Goal: Transaction & Acquisition: Book appointment/travel/reservation

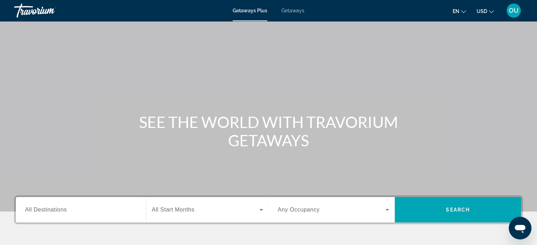
scroll to position [136, 0]
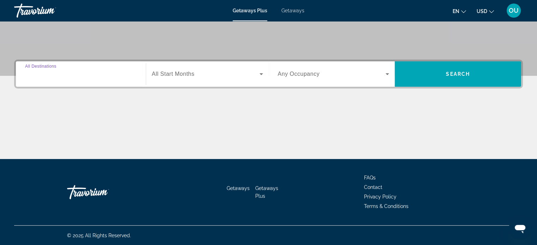
click at [83, 72] on input "Destination All Destinations" at bounding box center [80, 74] width 111 height 8
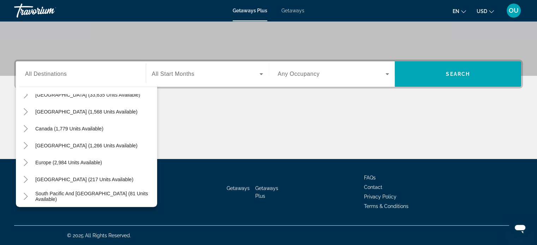
scroll to position [42, 0]
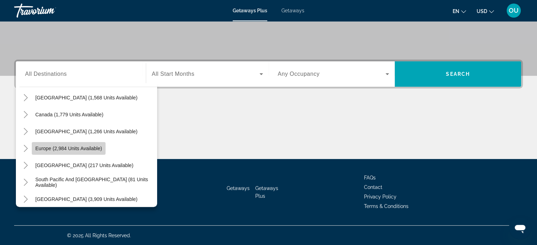
click at [58, 147] on span "Europe (2,984 units available)" at bounding box center [68, 149] width 67 height 6
type input "**********"
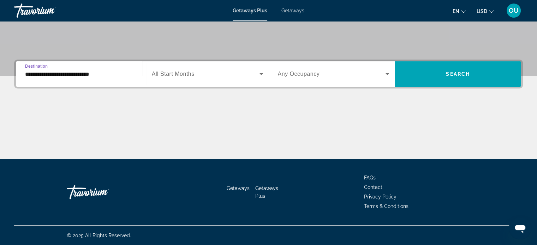
click at [199, 73] on span "Search widget" at bounding box center [206, 74] width 108 height 8
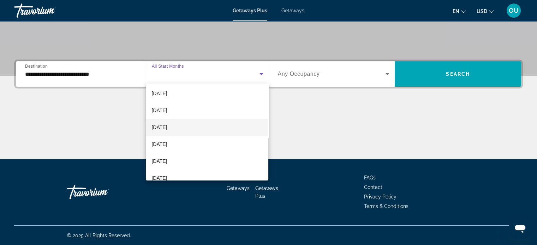
scroll to position [71, 0]
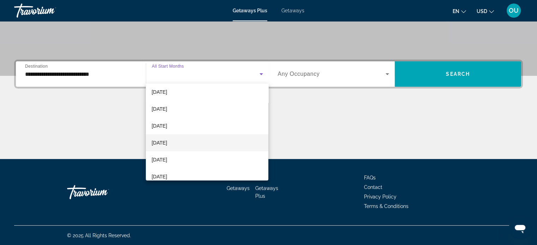
click at [166, 143] on span "[DATE]" at bounding box center [159, 143] width 16 height 8
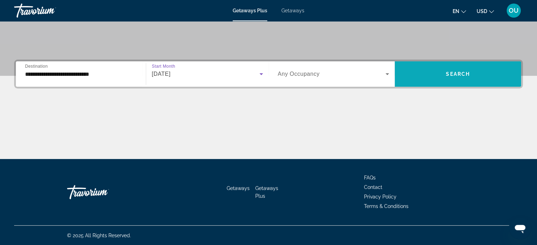
click at [464, 71] on span "Search" at bounding box center [458, 74] width 24 height 6
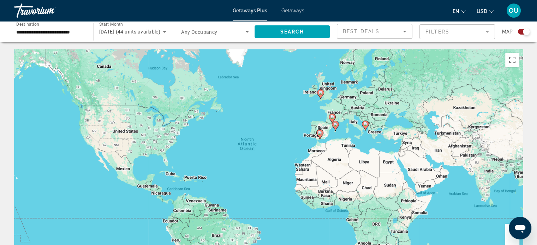
click at [366, 125] on image "Main content" at bounding box center [365, 124] width 4 height 4
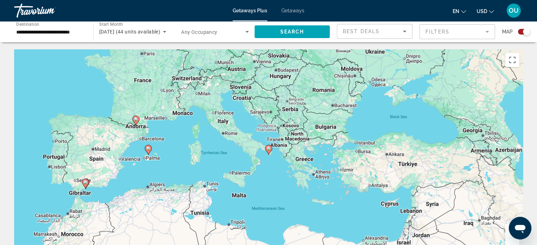
click at [268, 151] on icon "Main content" at bounding box center [268, 149] width 6 height 9
type input "**********"
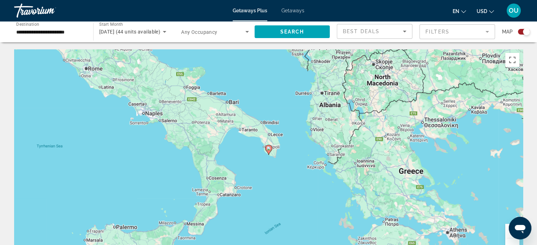
click at [268, 151] on icon "Main content" at bounding box center [268, 149] width 6 height 9
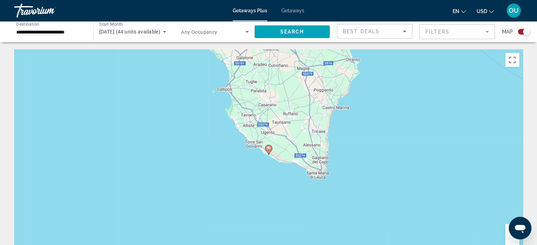
click at [268, 151] on icon "Main content" at bounding box center [268, 149] width 6 height 9
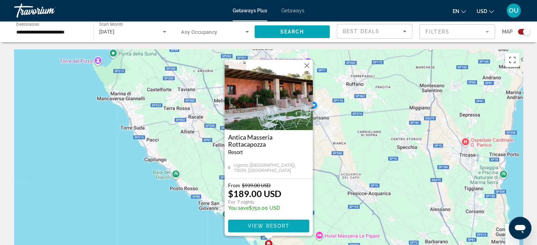
click at [285, 224] on span "View Resort" at bounding box center [268, 226] width 42 height 6
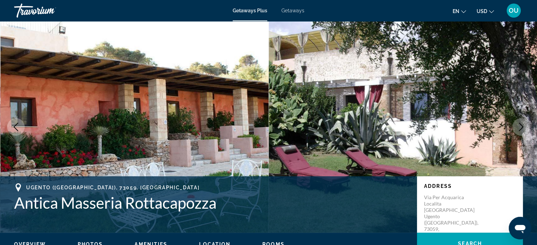
click at [171, 127] on img "Main content" at bounding box center [134, 127] width 268 height 212
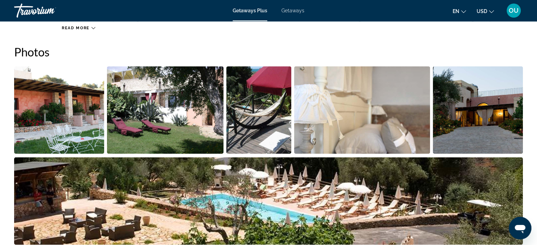
scroll to position [388, 0]
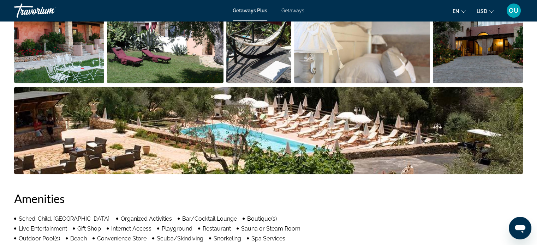
click at [76, 44] on img "Open full-screen image slider" at bounding box center [59, 39] width 90 height 87
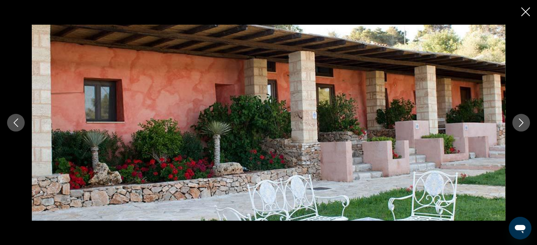
click at [519, 120] on icon "Next image" at bounding box center [520, 123] width 8 height 8
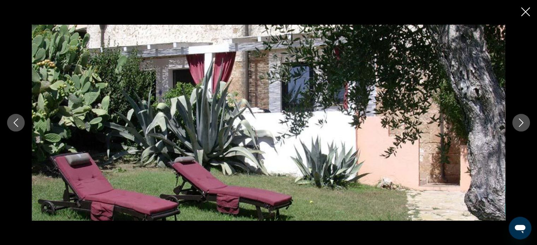
click at [519, 120] on icon "Next image" at bounding box center [520, 123] width 8 height 8
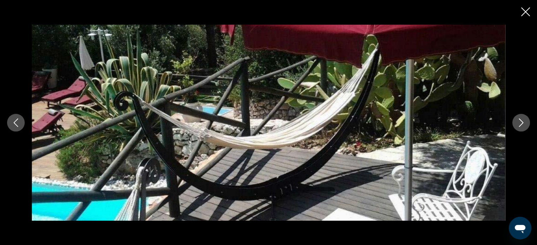
click at [519, 120] on icon "Next image" at bounding box center [520, 123] width 8 height 8
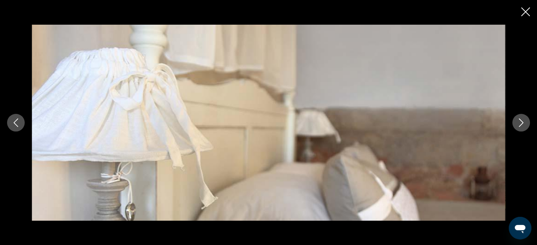
scroll to position [423, 0]
click at [526, 124] on button "Next image" at bounding box center [521, 123] width 18 height 18
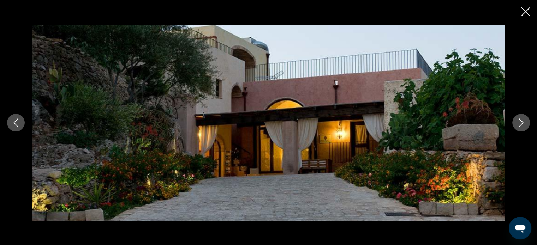
click at [526, 124] on button "Next image" at bounding box center [521, 123] width 18 height 18
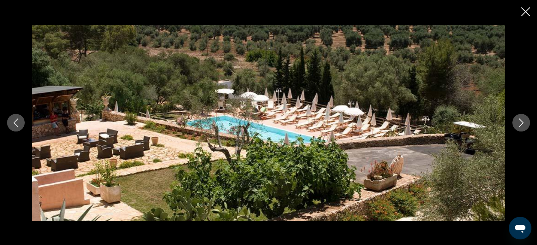
click at [526, 124] on button "Next image" at bounding box center [521, 123] width 18 height 18
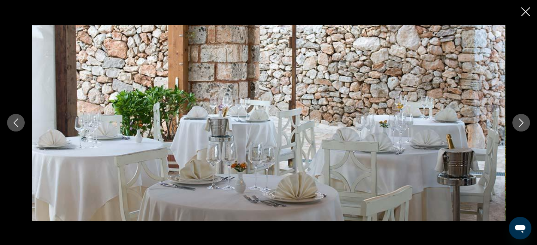
click at [526, 124] on button "Next image" at bounding box center [521, 123] width 18 height 18
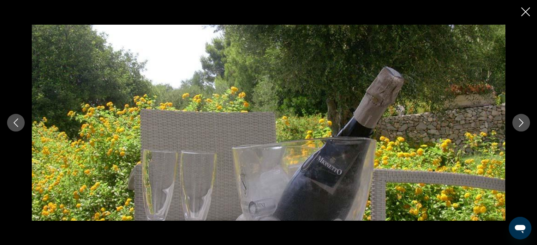
click at [526, 124] on button "Next image" at bounding box center [521, 123] width 18 height 18
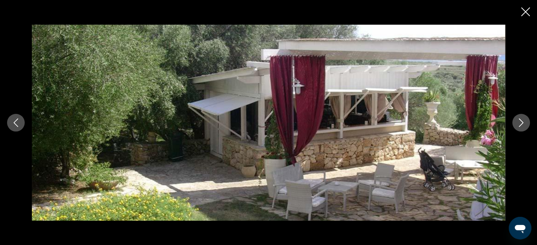
click at [526, 124] on button "Next image" at bounding box center [521, 123] width 18 height 18
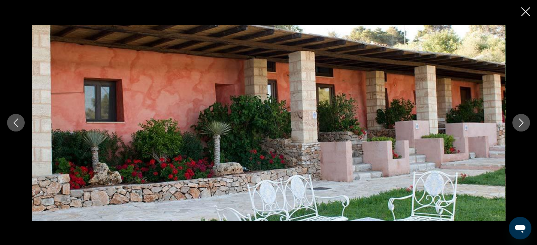
click at [526, 124] on button "Next image" at bounding box center [521, 123] width 18 height 18
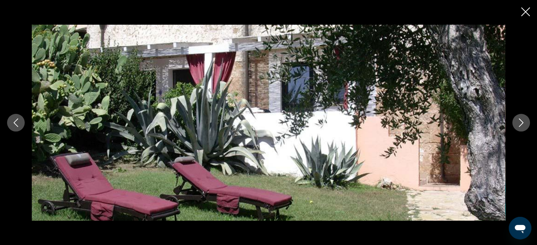
click at [526, 124] on button "Next image" at bounding box center [521, 123] width 18 height 18
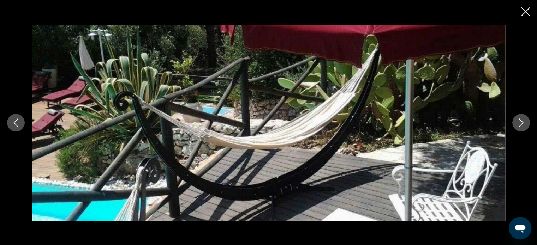
click at [526, 124] on button "Next image" at bounding box center [521, 123] width 18 height 18
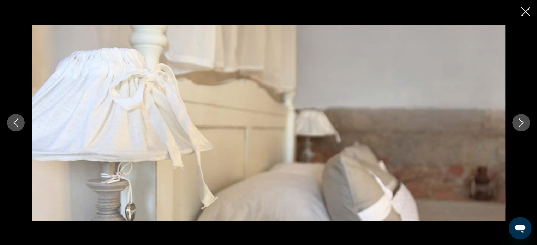
click at [526, 124] on button "Next image" at bounding box center [521, 123] width 18 height 18
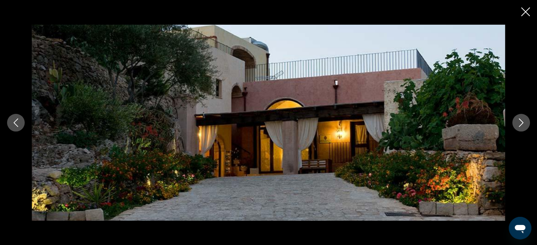
click at [527, 12] on icon "Close slideshow" at bounding box center [525, 11] width 9 height 9
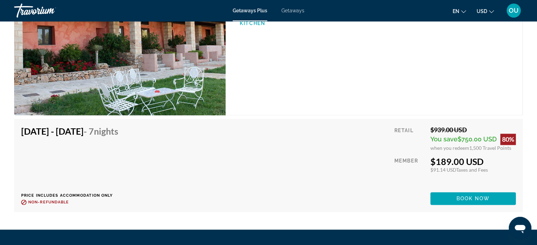
scroll to position [1028, 0]
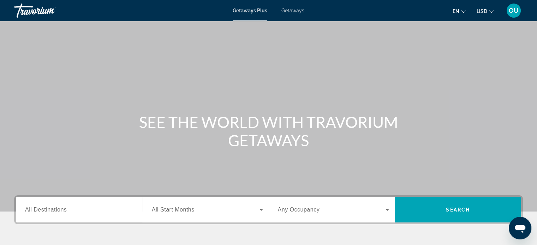
scroll to position [106, 0]
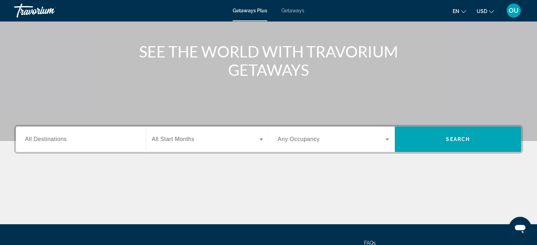
click at [47, 135] on input "Destination All Destinations" at bounding box center [80, 139] width 111 height 8
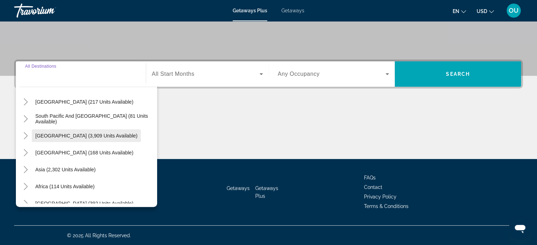
scroll to position [114, 0]
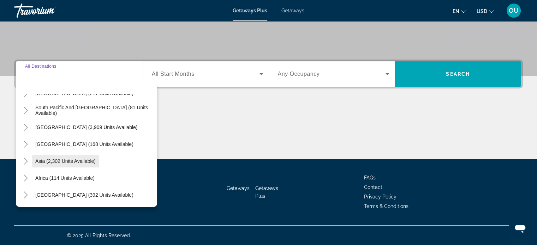
click at [66, 160] on span "Asia (2,302 units available)" at bounding box center [65, 161] width 60 height 6
type input "**********"
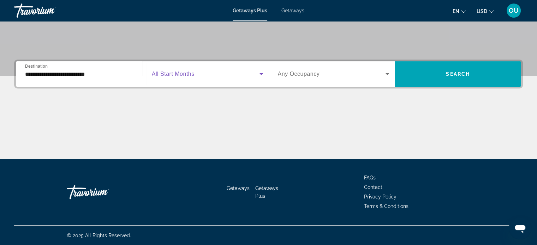
click at [197, 72] on span "Search widget" at bounding box center [206, 74] width 108 height 8
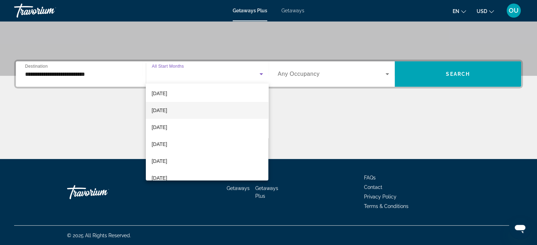
scroll to position [71, 0]
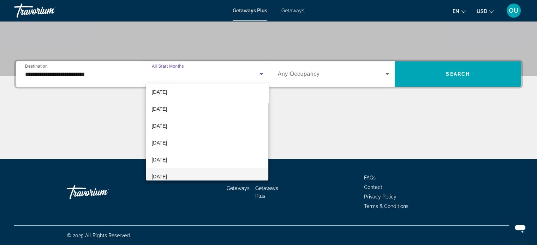
click at [186, 176] on mat-option "May 2026" at bounding box center [207, 176] width 122 height 17
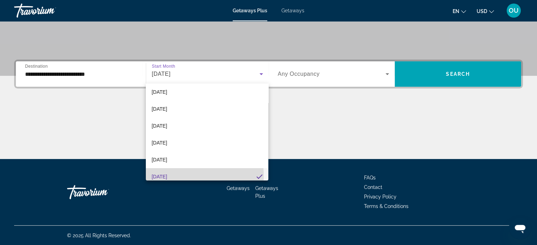
scroll to position [0, 0]
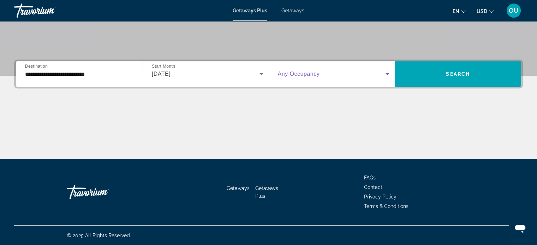
click at [382, 71] on span "Search widget" at bounding box center [332, 74] width 108 height 8
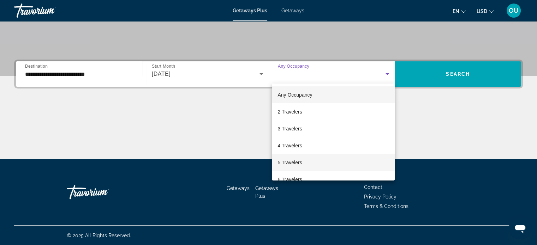
scroll to position [35, 0]
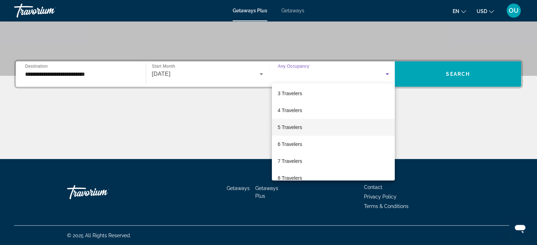
click at [305, 130] on mat-option "5 Travelers" at bounding box center [333, 127] width 123 height 17
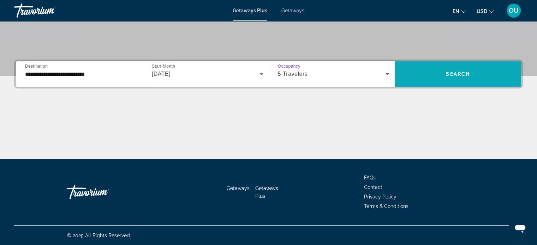
click at [460, 75] on span "Search" at bounding box center [458, 74] width 24 height 6
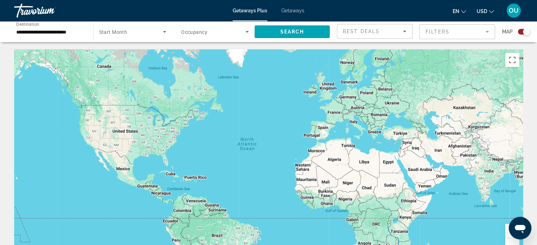
click at [126, 31] on span "Start Month" at bounding box center [113, 32] width 28 height 6
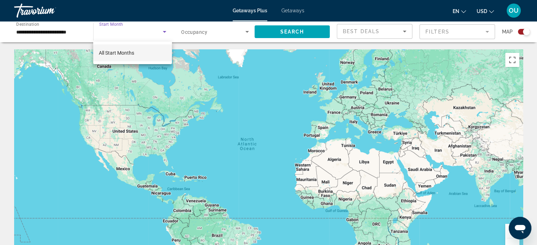
click at [128, 52] on span "All Start Months" at bounding box center [116, 53] width 35 height 6
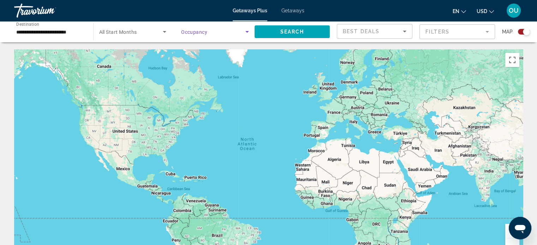
click at [216, 33] on span "Search widget" at bounding box center [213, 32] width 64 height 8
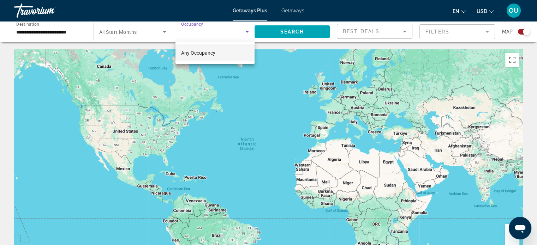
click at [218, 53] on mat-option "Any Occupancy" at bounding box center [214, 52] width 79 height 17
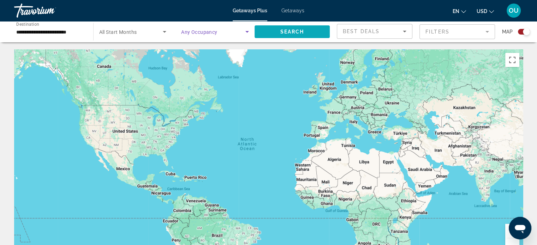
click at [294, 31] on span "Search" at bounding box center [292, 32] width 24 height 6
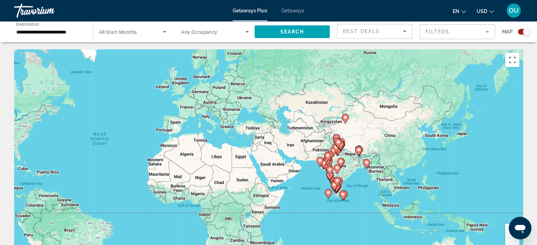
drag, startPoint x: 439, startPoint y: 130, endPoint x: 285, endPoint y: 125, distance: 153.5
click at [285, 125] on div "To activate drag with keyboard, press Alt + Enter. Once in keyboard drag state,…" at bounding box center [268, 155] width 508 height 212
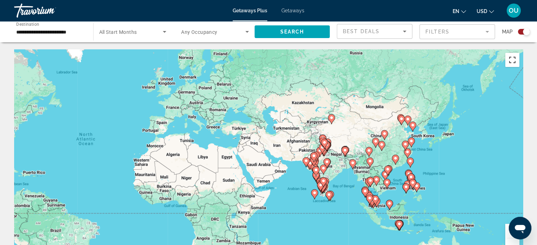
click at [510, 59] on button "Toggle fullscreen view" at bounding box center [512, 60] width 14 height 14
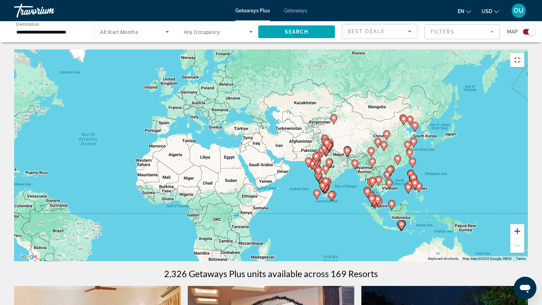
click at [524, 238] on button "Zoom in" at bounding box center [517, 231] width 14 height 14
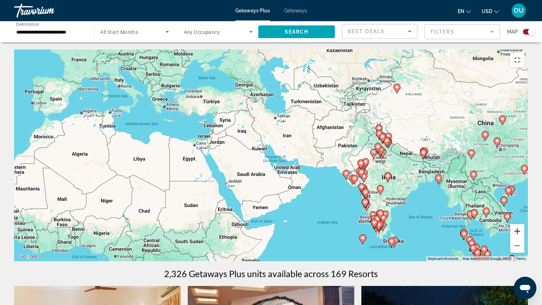
click at [524, 238] on button "Zoom in" at bounding box center [517, 231] width 14 height 14
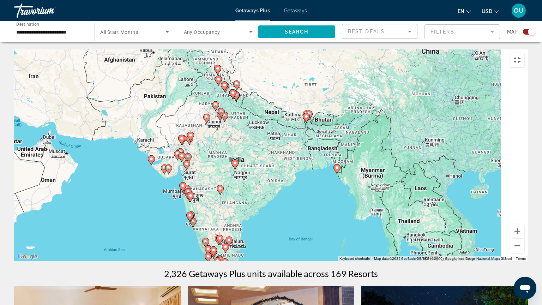
drag, startPoint x: 431, startPoint y: 236, endPoint x: 147, endPoint y: 194, distance: 287.8
click at [147, 194] on div "To activate drag with keyboard, press Alt + Enter. Once in keyboard drag state,…" at bounding box center [271, 155] width 514 height 212
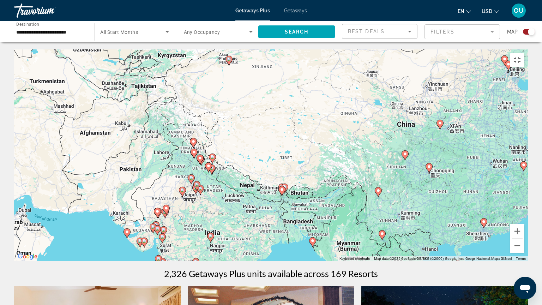
drag, startPoint x: 303, startPoint y: 212, endPoint x: 293, endPoint y: 288, distance: 76.8
click at [293, 245] on div "To activate drag with keyboard, press Alt + Enter. Once in keyboard drag state,…" at bounding box center [271, 155] width 514 height 212
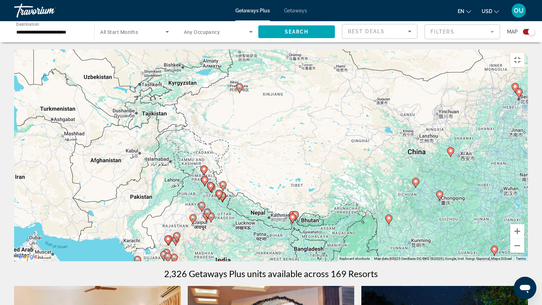
drag, startPoint x: 226, startPoint y: 84, endPoint x: 237, endPoint y: 112, distance: 30.1
click at [237, 112] on div "To activate drag with keyboard, press Alt + Enter. Once in keyboard drag state,…" at bounding box center [271, 155] width 514 height 212
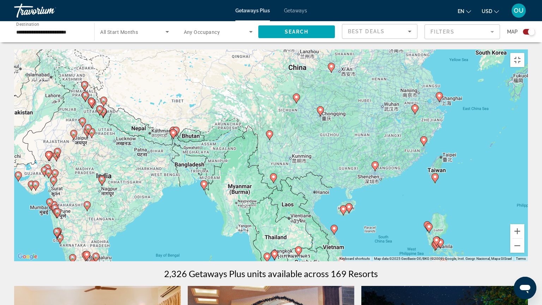
drag, startPoint x: 268, startPoint y: 203, endPoint x: 149, endPoint y: 117, distance: 146.5
click at [149, 117] on div "To activate drag with keyboard, press Alt + Enter. Once in keyboard drag state,…" at bounding box center [271, 155] width 514 height 212
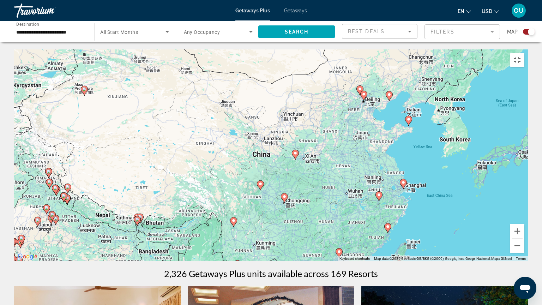
drag, startPoint x: 376, startPoint y: 219, endPoint x: 340, endPoint y: 304, distance: 93.1
click at [340, 245] on div "To activate drag with keyboard, press Alt + Enter. Once in keyboard drag state,…" at bounding box center [271, 155] width 514 height 212
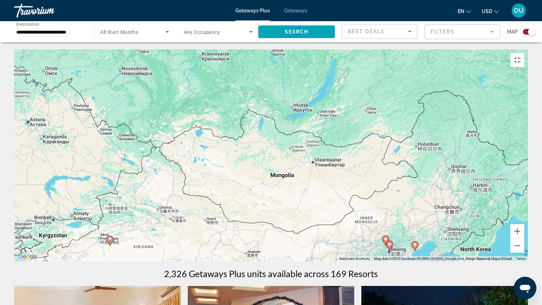
drag, startPoint x: 271, startPoint y: 138, endPoint x: 298, endPoint y: 291, distance: 155.2
click at [298, 245] on div "To activate drag with keyboard, press Alt + Enter. Once in keyboard drag state,…" at bounding box center [271, 155] width 514 height 212
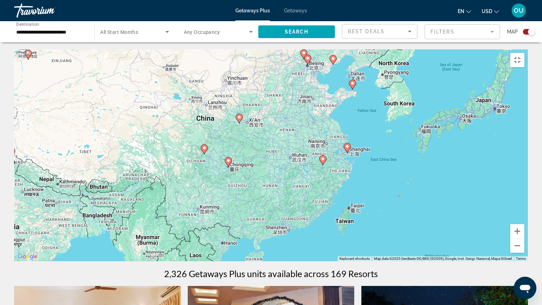
drag, startPoint x: 312, startPoint y: 198, endPoint x: 233, endPoint y: 16, distance: 198.3
click at [233, 49] on div "To activate drag with keyboard, press Alt + Enter. Once in keyboard drag state,…" at bounding box center [271, 155] width 514 height 212
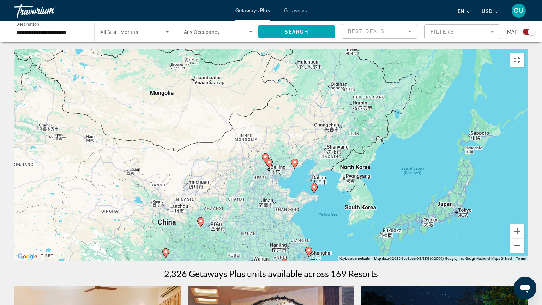
drag, startPoint x: 374, startPoint y: 127, endPoint x: 335, endPoint y: 242, distance: 121.5
click at [335, 242] on div "To activate drag with keyboard, press Alt + Enter. Once in keyboard drag state,…" at bounding box center [271, 155] width 514 height 212
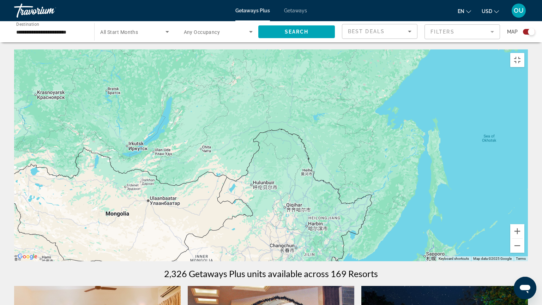
drag, startPoint x: 379, startPoint y: 100, endPoint x: 334, endPoint y: 213, distance: 121.0
click at [334, 213] on div "To activate drag with keyboard, press Alt + Enter. Once in keyboard drag state,…" at bounding box center [271, 155] width 514 height 212
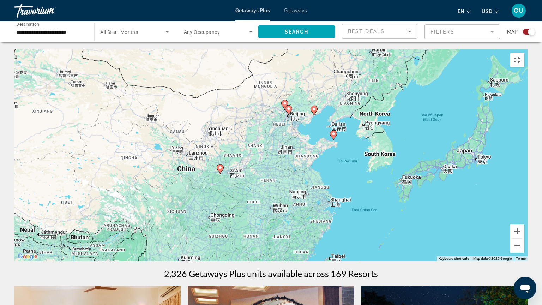
drag, startPoint x: 334, startPoint y: 213, endPoint x: 398, endPoint y: 39, distance: 185.5
click at [398, 49] on div "To activate drag with keyboard, press Alt + Enter. Once in keyboard drag state,…" at bounding box center [271, 155] width 514 height 212
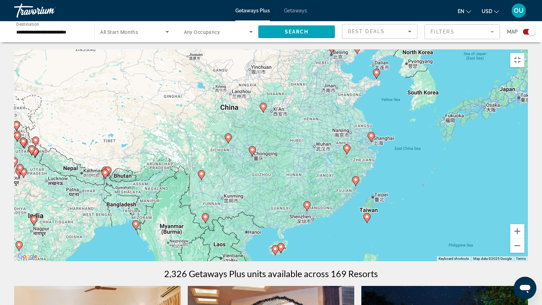
drag, startPoint x: 267, startPoint y: 205, endPoint x: 349, endPoint y: 104, distance: 130.4
click at [349, 104] on div "To activate drag with keyboard, press Alt + Enter. Once in keyboard drag state,…" at bounding box center [271, 155] width 514 height 212
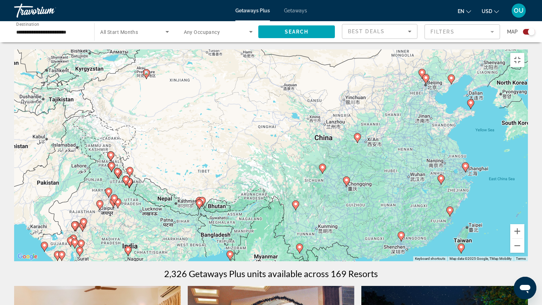
drag, startPoint x: 230, startPoint y: 156, endPoint x: 286, endPoint y: 225, distance: 88.9
click at [286, 225] on div "To activate drag with keyboard, press Alt + Enter. Once in keyboard drag state,…" at bounding box center [271, 155] width 514 height 212
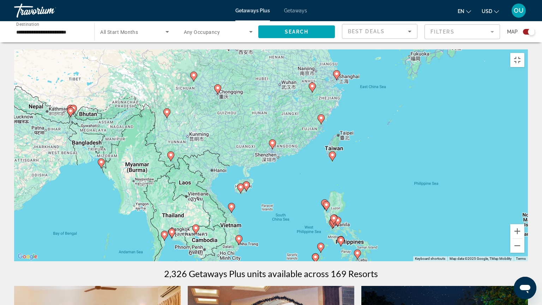
drag, startPoint x: 449, startPoint y: 188, endPoint x: 439, endPoint y: 205, distance: 20.4
click at [439, 205] on div "To activate drag with keyboard, press Alt + Enter. Once in keyboard drag state,…" at bounding box center [271, 155] width 514 height 212
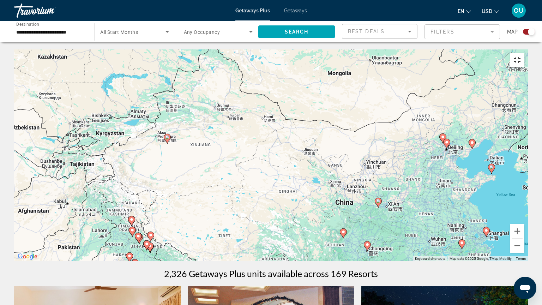
click at [524, 53] on button "Toggle fullscreen view" at bounding box center [517, 60] width 14 height 14
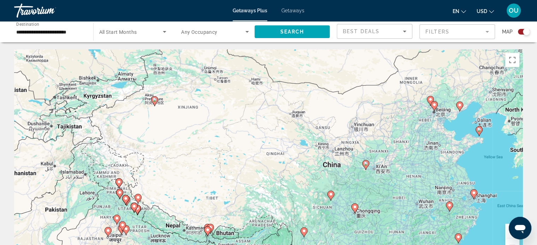
drag, startPoint x: 214, startPoint y: 162, endPoint x: 182, endPoint y: 81, distance: 87.4
click at [182, 81] on div "To activate drag with keyboard, press Alt + Enter. Once in keyboard drag state,…" at bounding box center [268, 155] width 508 height 212
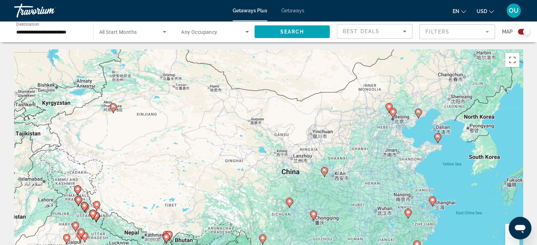
drag, startPoint x: 414, startPoint y: 98, endPoint x: 395, endPoint y: 175, distance: 79.2
click at [395, 175] on div "To activate drag with keyboard, press Alt + Enter. Once in keyboard drag state,…" at bounding box center [268, 155] width 508 height 212
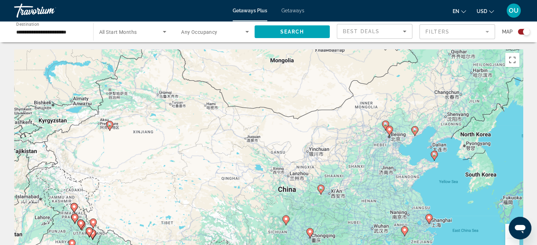
click at [389, 130] on image "Main content" at bounding box center [389, 129] width 4 height 4
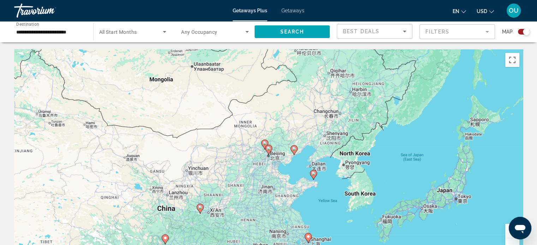
click at [270, 150] on image "Main content" at bounding box center [268, 148] width 4 height 4
type input "**********"
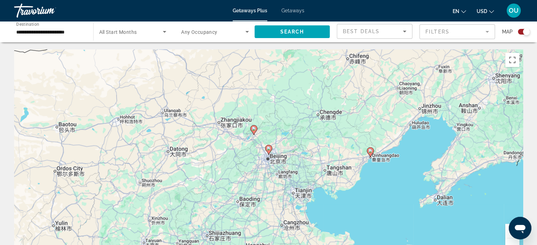
click at [270, 150] on image "Main content" at bounding box center [268, 148] width 4 height 4
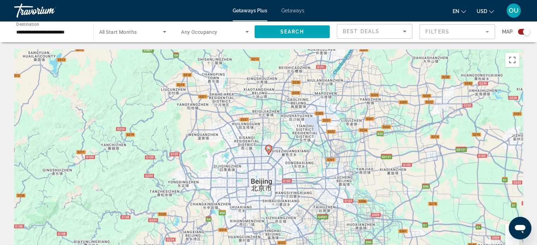
click at [270, 150] on image "Main content" at bounding box center [268, 148] width 4 height 4
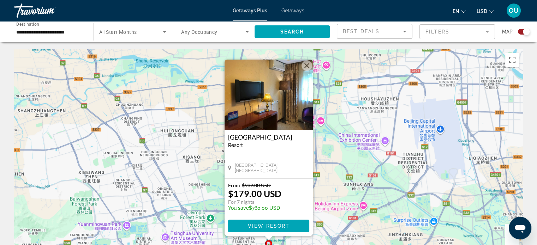
click at [308, 66] on button "Close" at bounding box center [306, 65] width 11 height 11
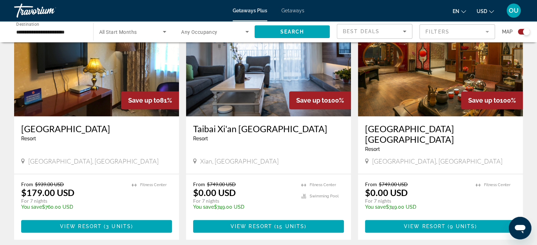
scroll to position [212, 0]
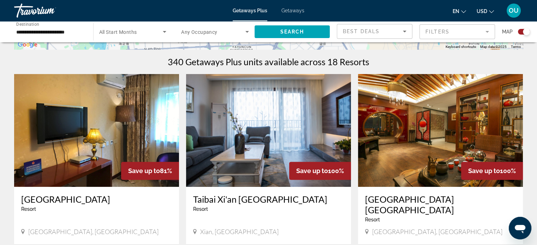
click at [445, 142] on img "Main content" at bounding box center [440, 130] width 165 height 113
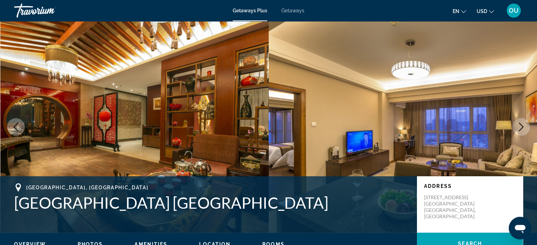
click at [519, 124] on icon "Next image" at bounding box center [521, 127] width 5 height 8
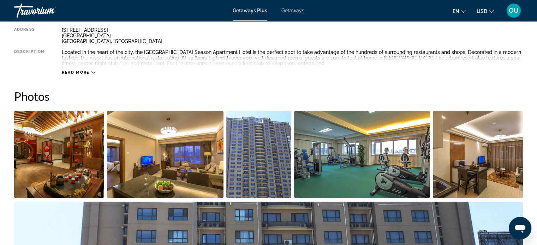
scroll to position [238, 0]
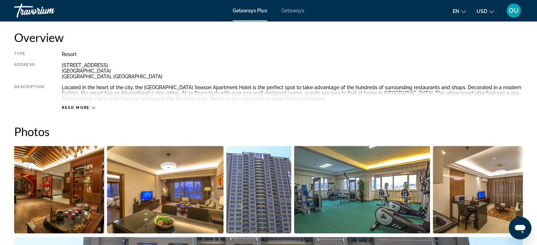
click at [89, 192] on img "Open full-screen image slider" at bounding box center [59, 189] width 90 height 87
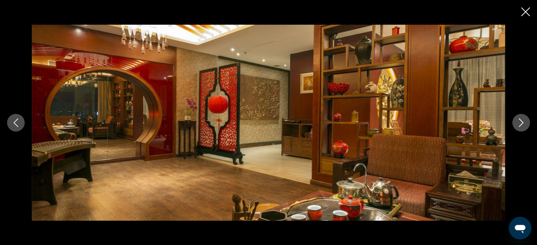
click at [521, 124] on icon "Next image" at bounding box center [521, 123] width 5 height 8
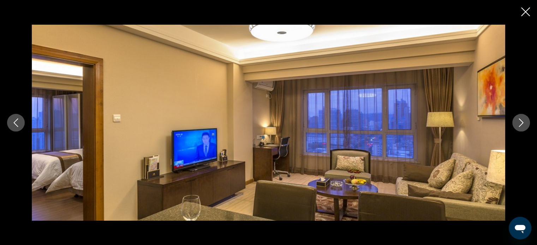
click at [521, 124] on icon "Next image" at bounding box center [521, 123] width 5 height 8
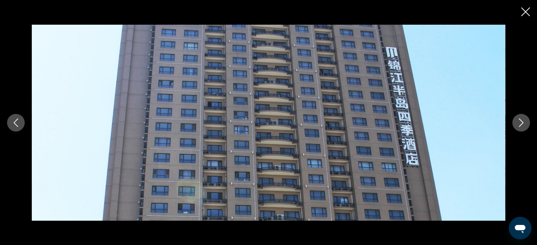
click at [521, 124] on icon "Next image" at bounding box center [521, 123] width 5 height 8
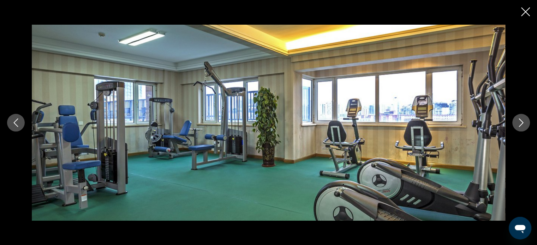
click at [521, 124] on icon "Next image" at bounding box center [521, 123] width 5 height 8
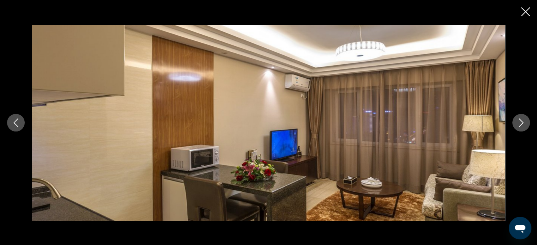
click at [521, 124] on icon "Next image" at bounding box center [521, 123] width 5 height 8
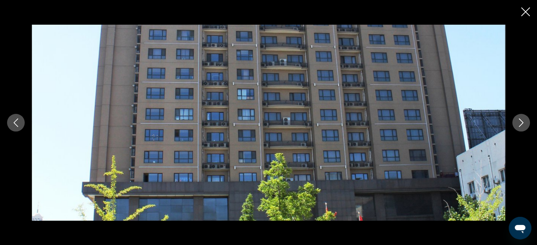
click at [526, 11] on icon "Close slideshow" at bounding box center [525, 11] width 9 height 9
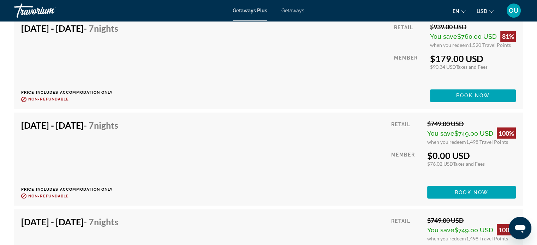
scroll to position [1014, 0]
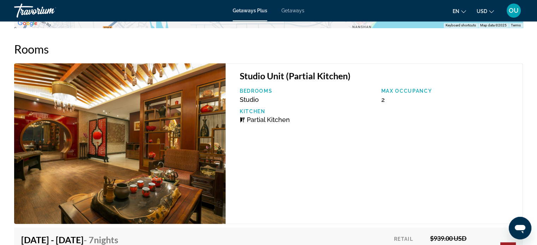
click at [129, 156] on img "Main content" at bounding box center [119, 143] width 211 height 161
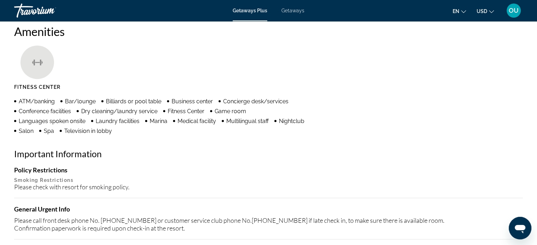
scroll to position [308, 0]
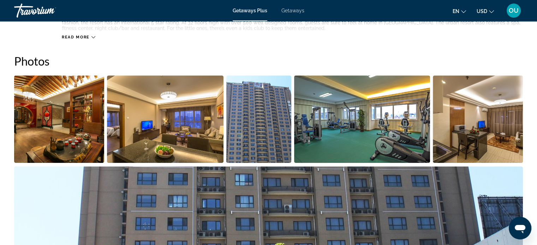
click at [65, 124] on img "Open full-screen image slider" at bounding box center [59, 118] width 90 height 87
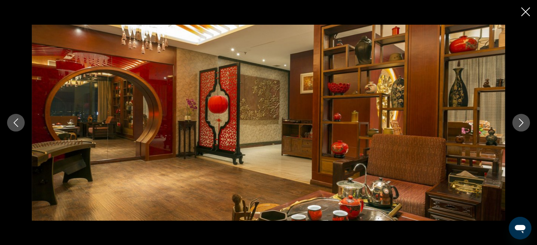
click at [524, 124] on icon "Next image" at bounding box center [520, 123] width 8 height 8
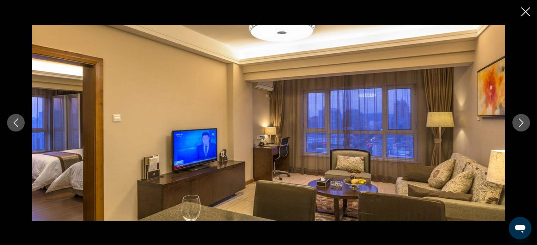
scroll to position [344, 0]
click at [524, 122] on icon "Next image" at bounding box center [520, 123] width 8 height 8
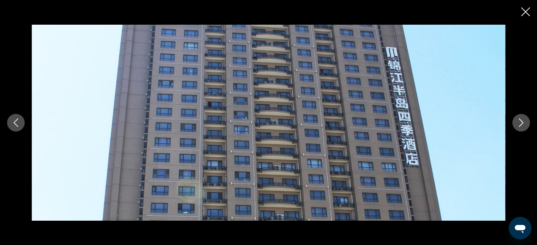
click at [524, 122] on icon "Next image" at bounding box center [520, 123] width 8 height 8
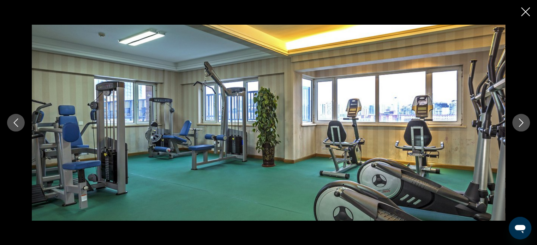
click at [524, 122] on icon "Next image" at bounding box center [520, 123] width 8 height 8
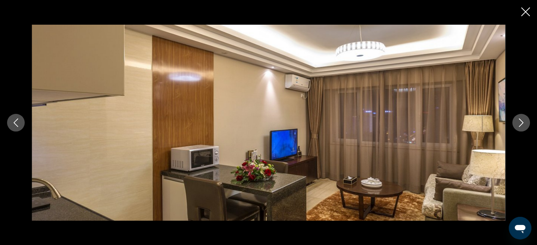
click at [524, 122] on icon "Next image" at bounding box center [520, 123] width 8 height 8
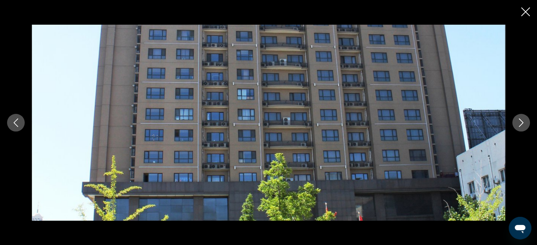
click at [524, 122] on icon "Next image" at bounding box center [520, 123] width 8 height 8
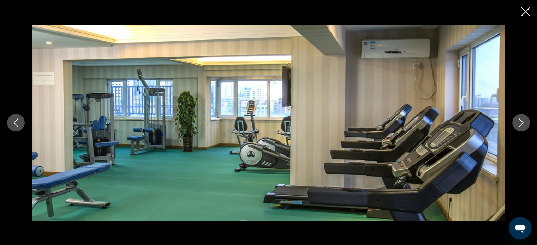
click at [524, 122] on icon "Next image" at bounding box center [520, 123] width 8 height 8
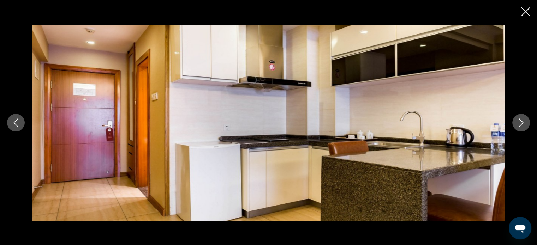
click at [524, 122] on icon "Next image" at bounding box center [520, 123] width 8 height 8
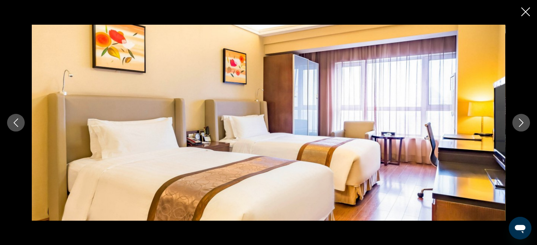
click at [524, 122] on icon "Next image" at bounding box center [520, 123] width 8 height 8
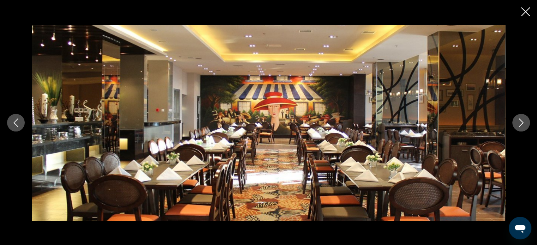
click at [518, 124] on icon "Next image" at bounding box center [520, 123] width 8 height 8
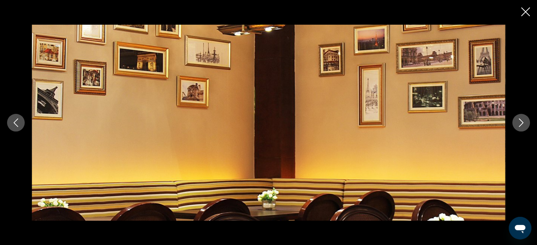
click at [518, 124] on icon "Next image" at bounding box center [520, 123] width 8 height 8
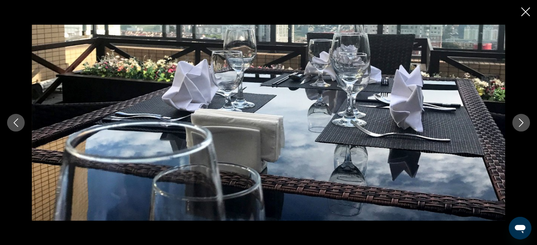
click at [518, 124] on icon "Next image" at bounding box center [520, 123] width 8 height 8
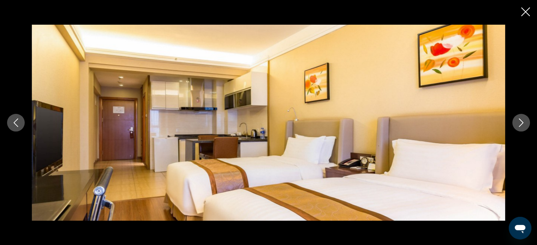
click at [518, 124] on icon "Next image" at bounding box center [520, 123] width 8 height 8
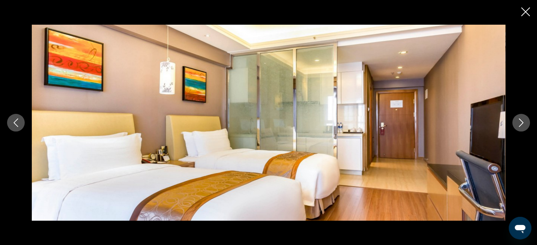
click at [518, 124] on icon "Next image" at bounding box center [520, 123] width 8 height 8
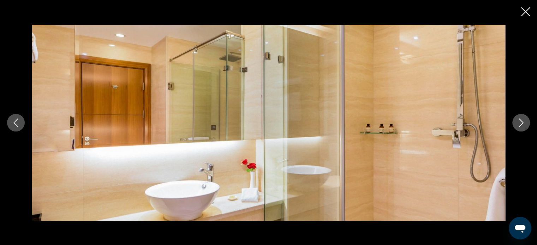
click at [518, 124] on icon "Next image" at bounding box center [520, 123] width 8 height 8
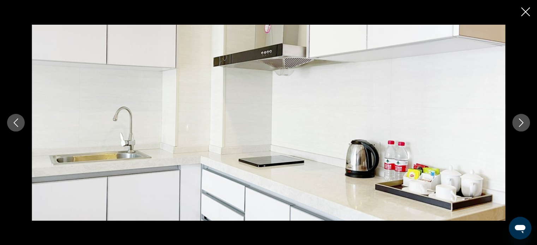
click at [518, 124] on icon "Next image" at bounding box center [520, 123] width 8 height 8
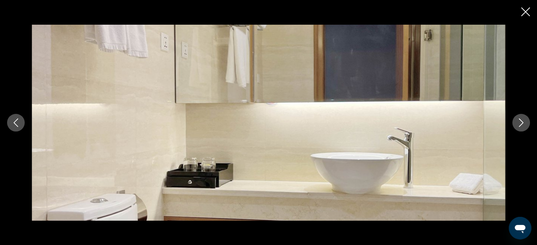
click at [518, 124] on icon "Next image" at bounding box center [520, 123] width 8 height 8
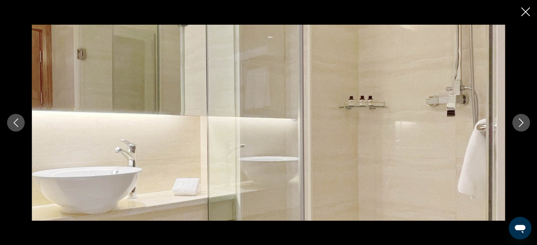
click at [518, 124] on icon "Next image" at bounding box center [520, 123] width 8 height 8
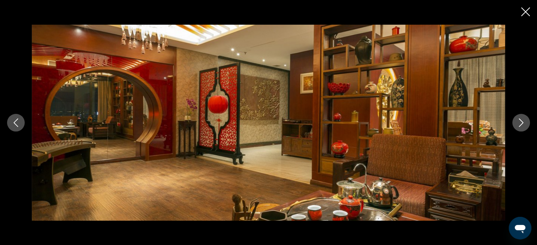
click at [522, 9] on icon "Close slideshow" at bounding box center [525, 11] width 9 height 9
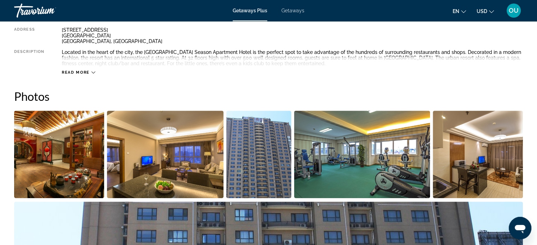
scroll to position [238, 0]
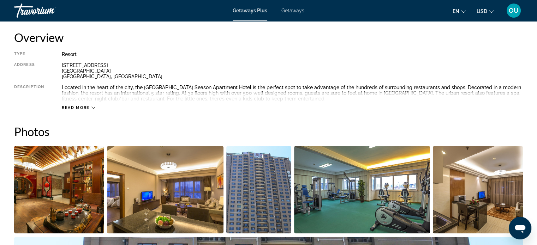
click at [91, 107] on icon "Main content" at bounding box center [93, 108] width 4 height 4
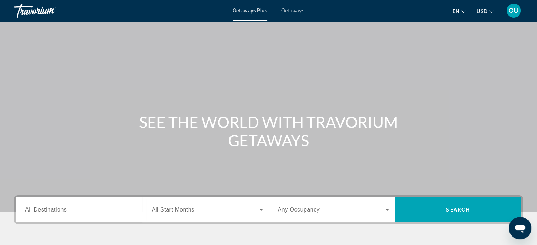
scroll to position [71, 0]
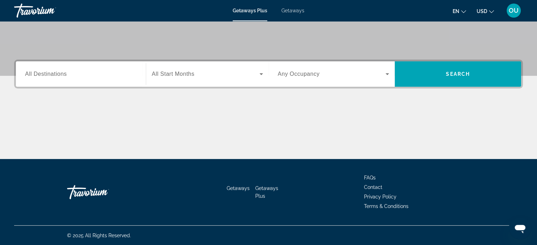
scroll to position [30, 0]
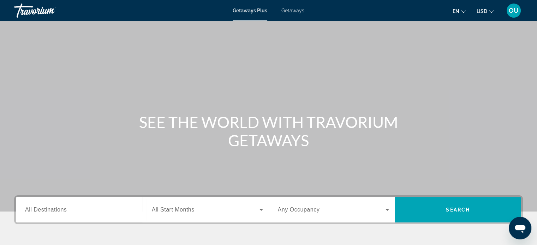
click at [49, 212] on span "All Destinations" at bounding box center [46, 210] width 42 height 6
click at [49, 212] on input "Destination All Destinations" at bounding box center [80, 210] width 111 height 8
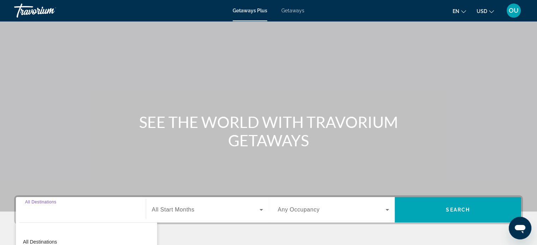
scroll to position [136, 0]
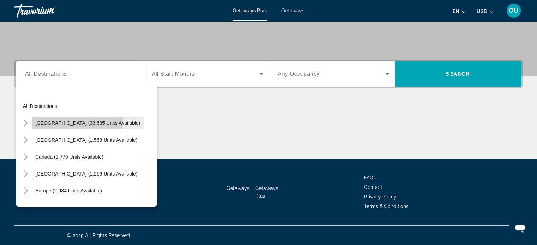
click at [74, 120] on span "[GEOGRAPHIC_DATA] (33,635 units available)" at bounding box center [87, 123] width 105 height 6
type input "**********"
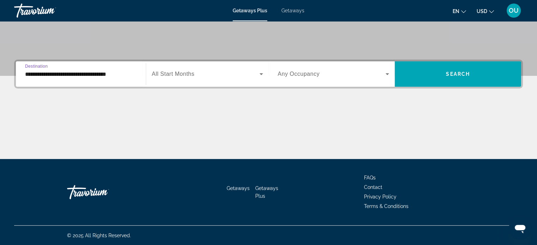
click at [382, 70] on span "Search widget" at bounding box center [332, 74] width 108 height 8
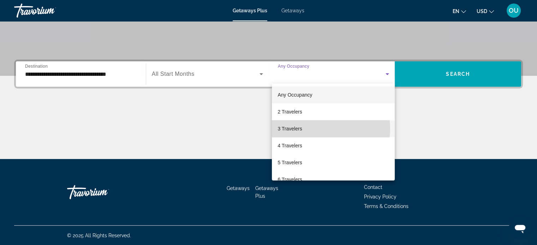
click at [322, 129] on mat-option "3 Travelers" at bounding box center [333, 128] width 123 height 17
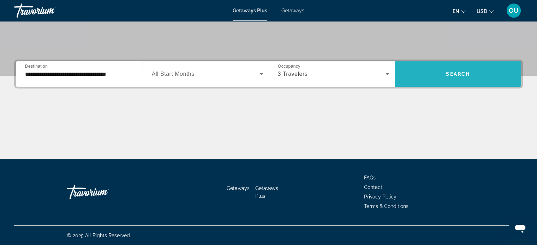
click at [464, 75] on span "Search" at bounding box center [458, 74] width 24 height 6
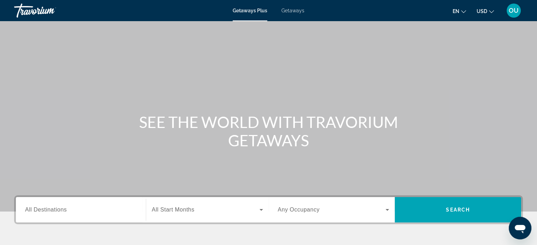
click at [61, 210] on span "All Destinations" at bounding box center [46, 210] width 42 height 6
click at [61, 210] on input "Destination All Destinations" at bounding box center [80, 210] width 111 height 8
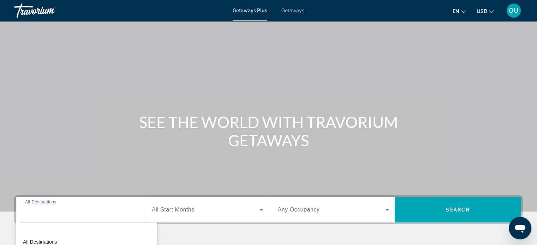
scroll to position [136, 0]
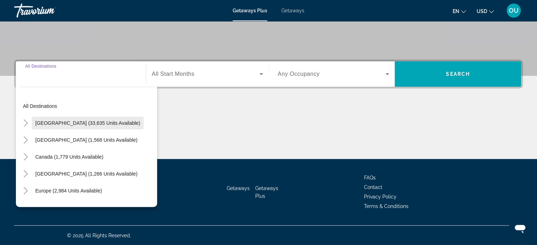
click at [56, 127] on span "Search widget" at bounding box center [88, 123] width 112 height 17
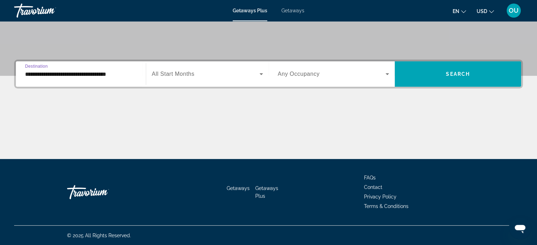
click at [116, 76] on input "**********" at bounding box center [80, 74] width 111 height 8
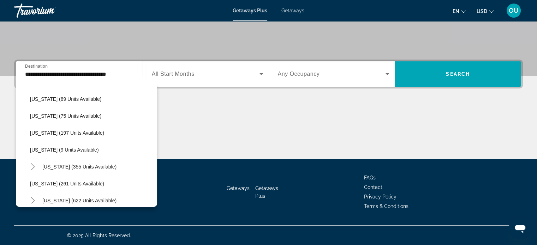
scroll to position [191, 0]
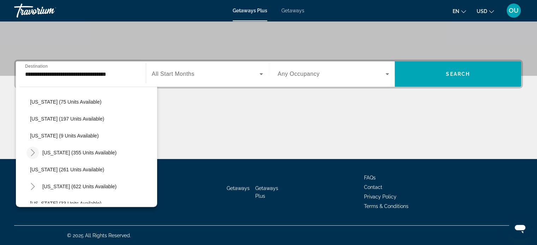
click at [33, 153] on icon "Toggle Maine (355 units available)" at bounding box center [32, 152] width 7 height 7
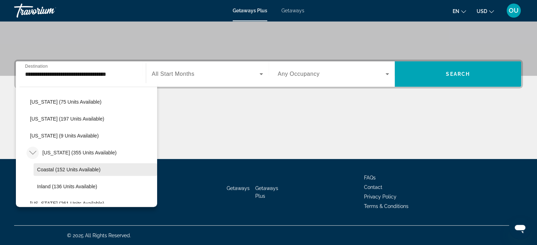
click at [70, 168] on span "Coastal (152 units available)" at bounding box center [69, 170] width 64 height 6
type input "**********"
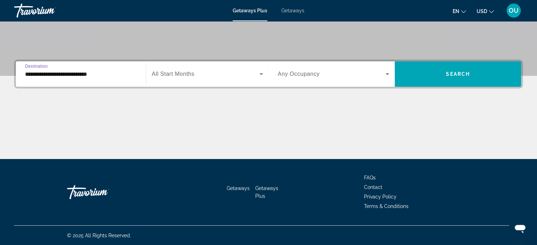
click at [210, 74] on span "Search widget" at bounding box center [206, 74] width 108 height 8
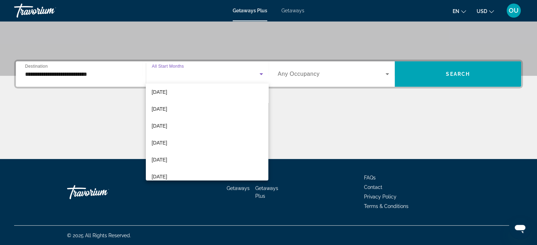
scroll to position [106, 0]
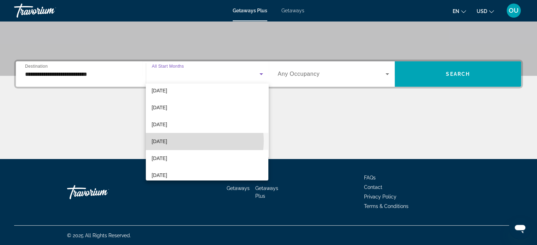
click at [185, 141] on mat-option "[DATE]" at bounding box center [207, 141] width 122 height 17
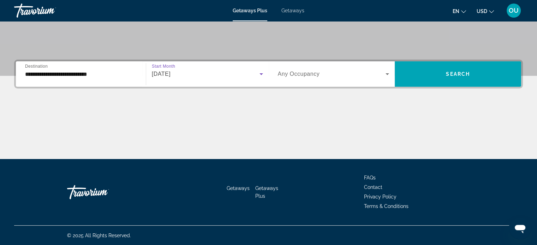
click at [387, 75] on icon "Search widget" at bounding box center [387, 74] width 8 height 8
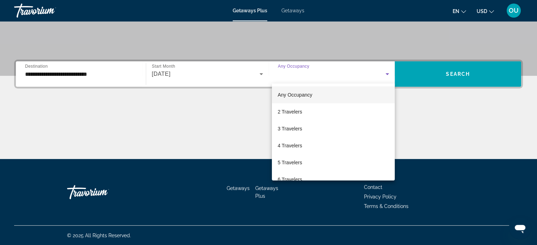
click at [460, 97] on div at bounding box center [268, 122] width 537 height 245
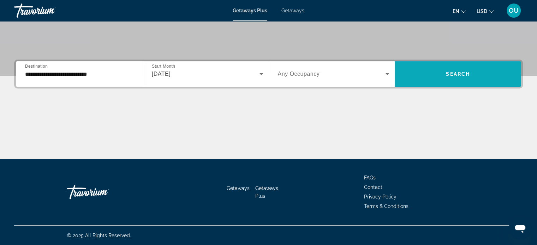
click at [458, 74] on span "Search" at bounding box center [458, 74] width 24 height 6
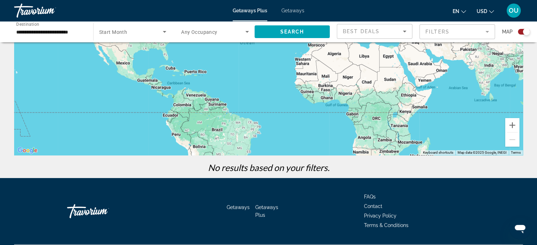
scroll to position [125, 0]
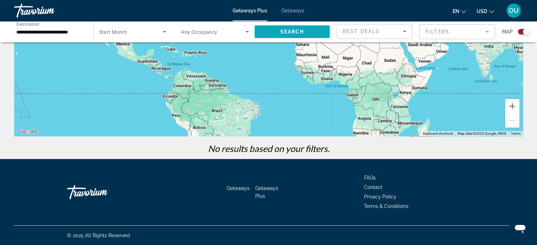
click at [303, 33] on span "Search" at bounding box center [292, 32] width 24 height 6
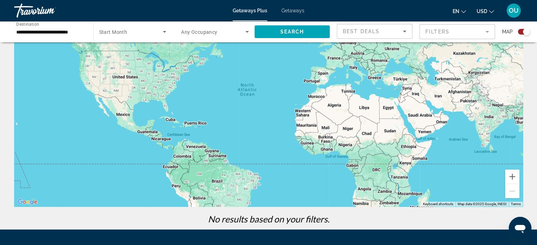
scroll to position [19, 0]
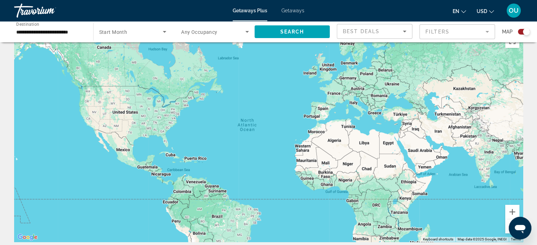
click at [146, 39] on div "Search widget" at bounding box center [132, 32] width 67 height 20
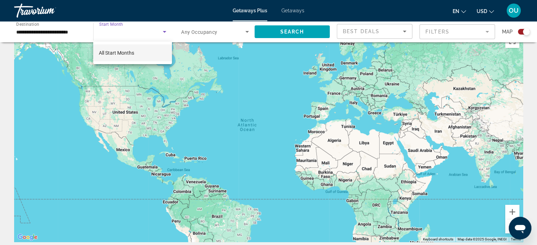
click at [149, 35] on div at bounding box center [268, 122] width 537 height 245
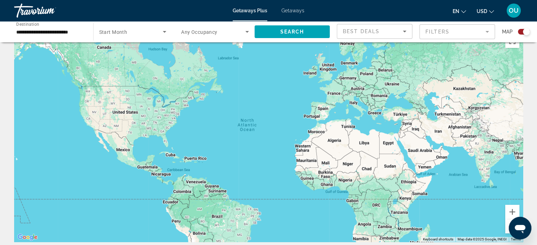
click at [149, 37] on div "Search widget" at bounding box center [132, 32] width 67 height 20
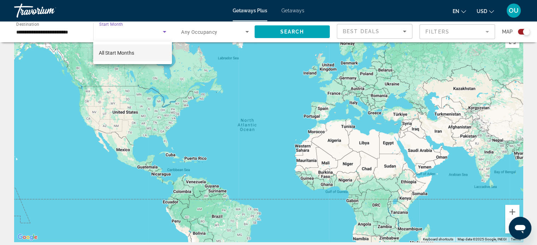
click at [141, 55] on mat-option "All Start Months" at bounding box center [132, 52] width 79 height 17
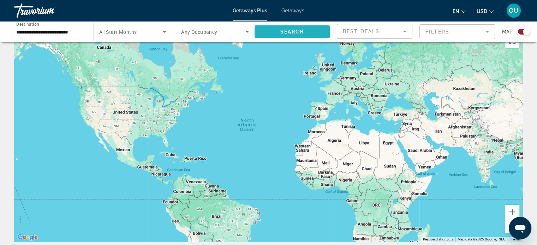
click at [294, 32] on span "Search" at bounding box center [292, 32] width 24 height 6
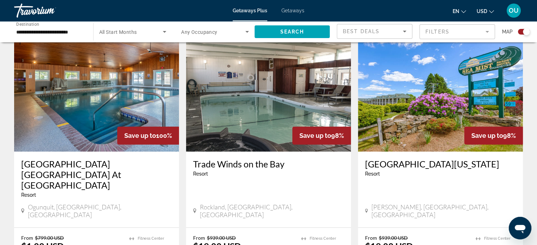
scroll to position [212, 0]
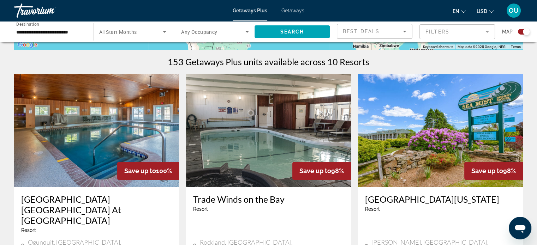
click at [426, 142] on img "Main content" at bounding box center [440, 130] width 165 height 113
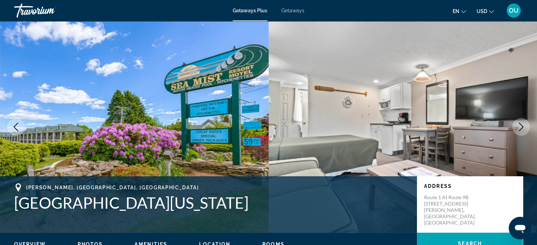
click at [514, 125] on button "Next image" at bounding box center [521, 127] width 18 height 18
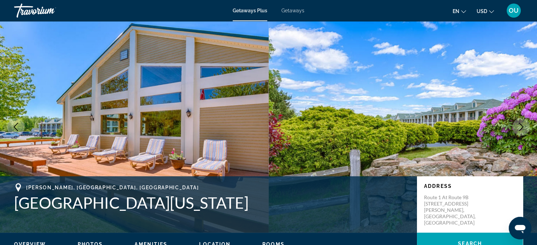
click at [515, 126] on button "Next image" at bounding box center [521, 127] width 18 height 18
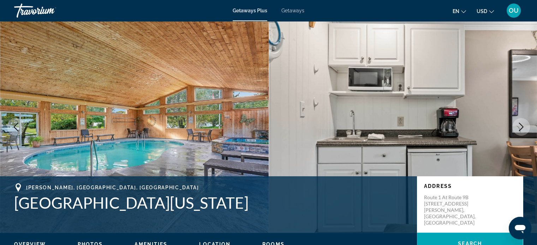
click at [515, 126] on button "Next image" at bounding box center [521, 127] width 18 height 18
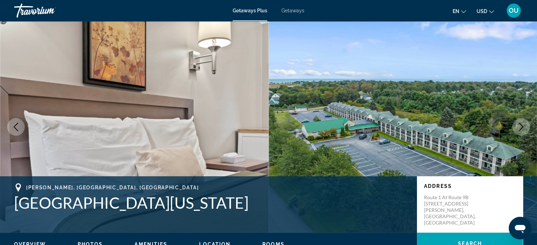
click at [515, 126] on button "Next image" at bounding box center [521, 127] width 18 height 18
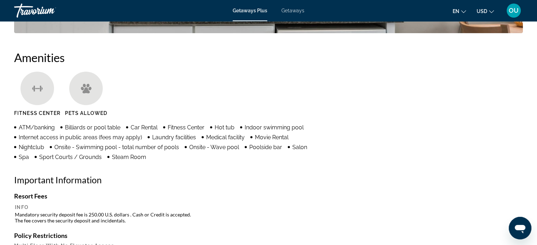
scroll to position [353, 0]
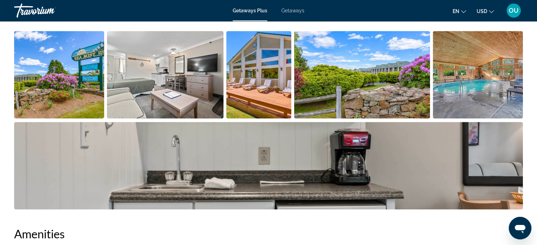
click at [176, 80] on img "Open full-screen image slider" at bounding box center [165, 74] width 116 height 87
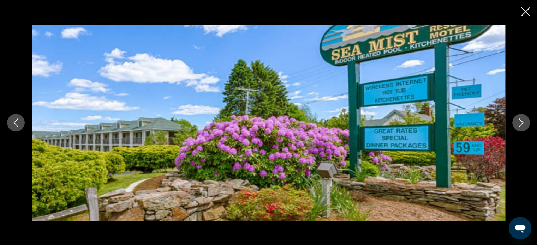
click at [518, 122] on icon "Next image" at bounding box center [520, 123] width 8 height 8
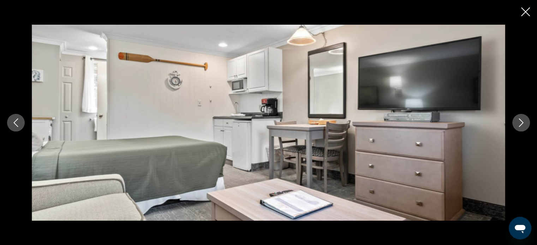
click at [517, 122] on icon "Next image" at bounding box center [520, 123] width 8 height 8
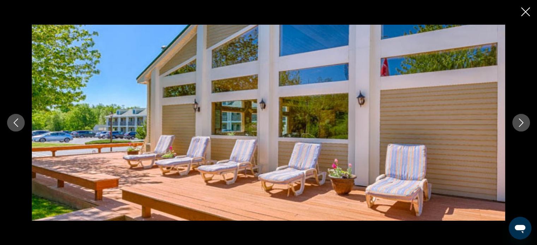
click at [527, 10] on icon "Close slideshow" at bounding box center [525, 11] width 9 height 9
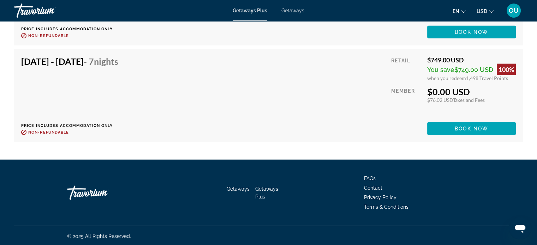
scroll to position [1633, 0]
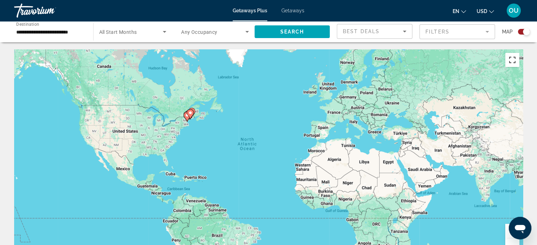
click at [513, 61] on button "Toggle fullscreen view" at bounding box center [512, 60] width 14 height 14
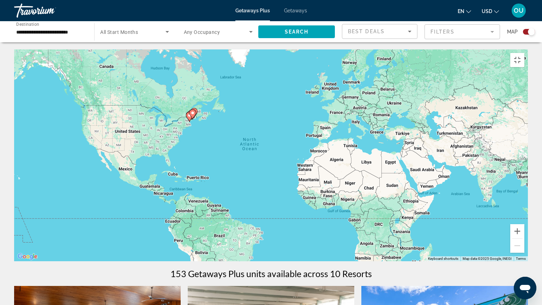
click at [192, 111] on image "Main content" at bounding box center [193, 113] width 4 height 4
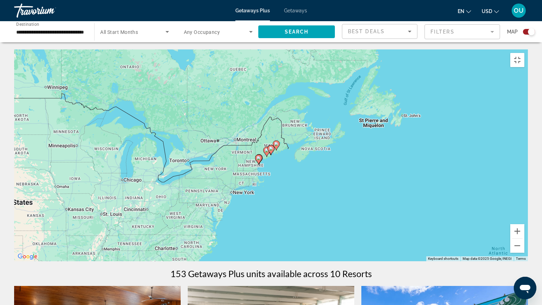
click at [264, 150] on icon "Main content" at bounding box center [267, 151] width 6 height 9
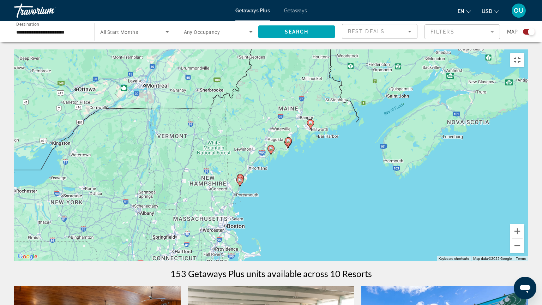
click at [297, 145] on div "To navigate, press the arrow keys. To activate drag with keyboard, press Alt + …" at bounding box center [271, 155] width 514 height 212
click at [286, 143] on gmp-advanced-marker "Main content" at bounding box center [288, 142] width 7 height 11
type input "**********"
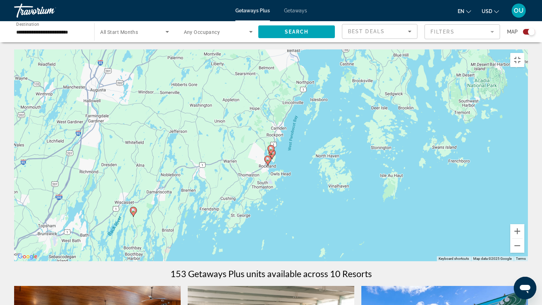
click at [268, 159] on icon "Main content" at bounding box center [268, 160] width 6 height 9
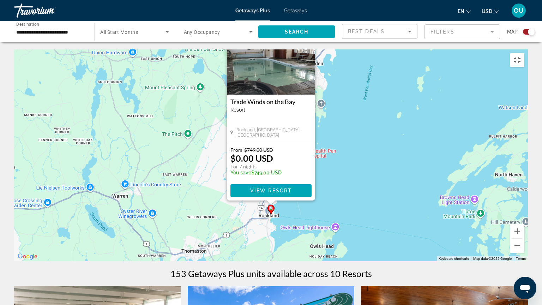
click at [278, 63] on img "Main content" at bounding box center [271, 59] width 88 height 71
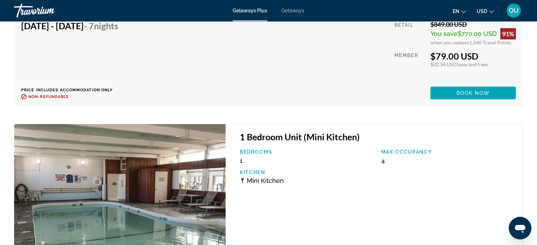
scroll to position [4943, 0]
